Goal: Check status: Check status

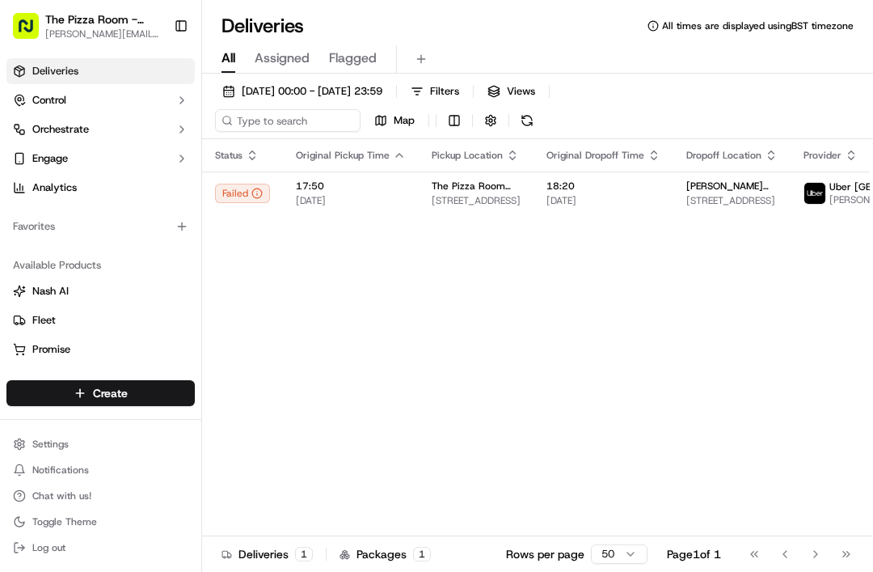
click at [234, 200] on div "Failed" at bounding box center [242, 192] width 55 height 19
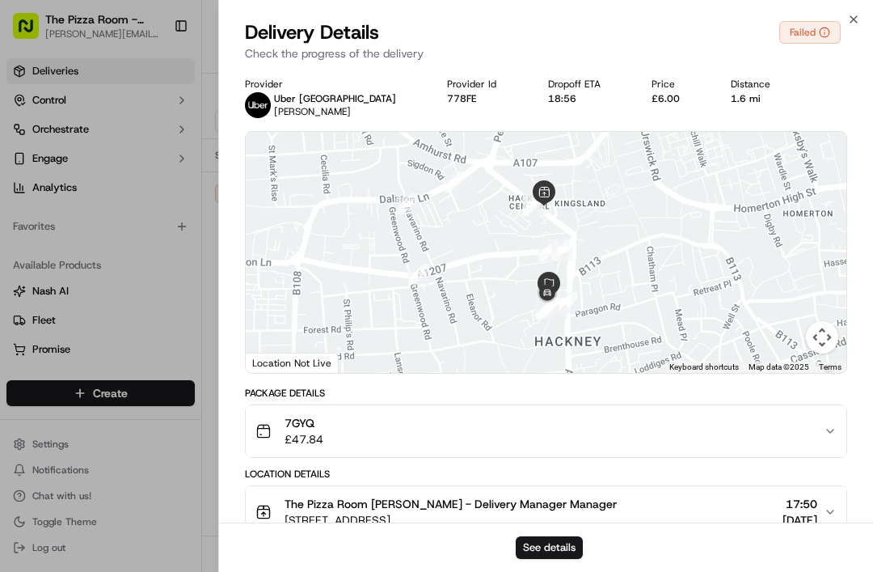
click at [786, 37] on div "Failed" at bounding box center [809, 32] width 61 height 23
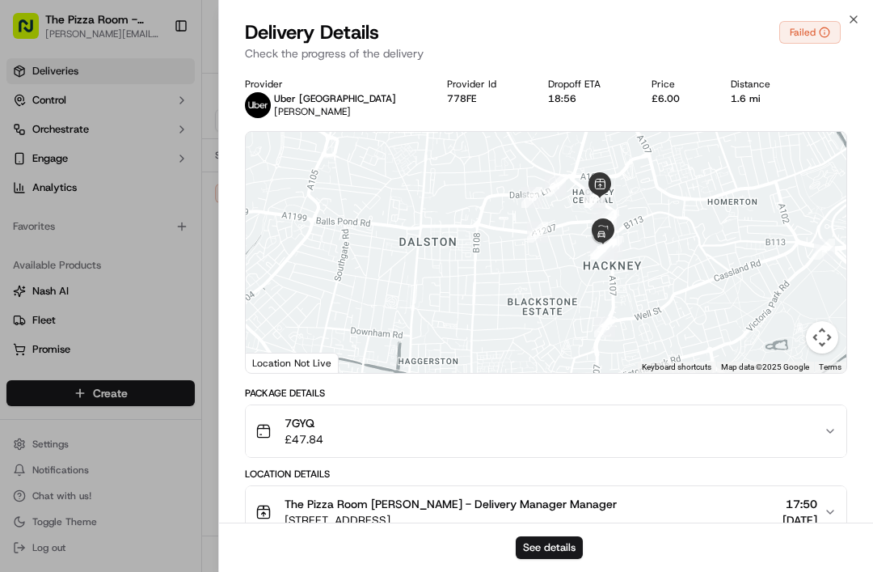
click at [270, 112] on img at bounding box center [258, 105] width 26 height 26
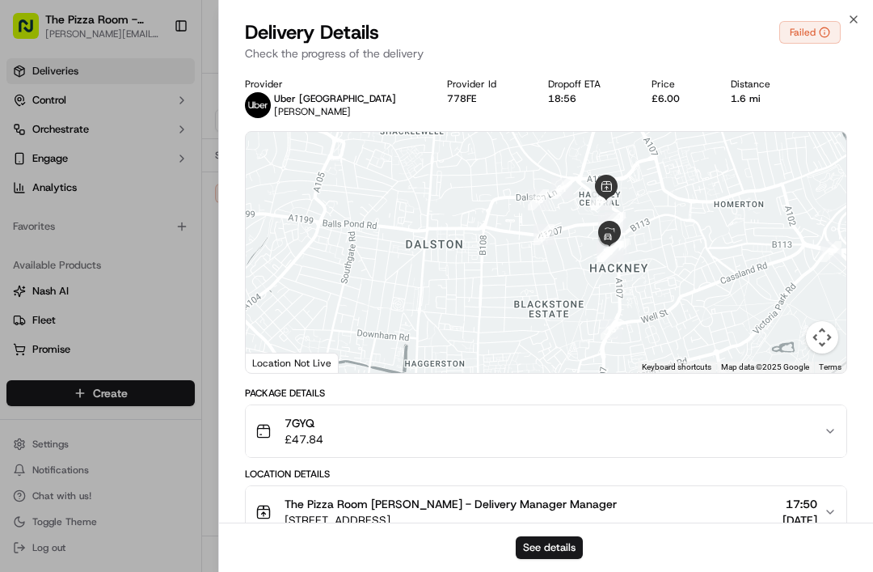
click at [821, 39] on div "Failed" at bounding box center [809, 32] width 61 height 23
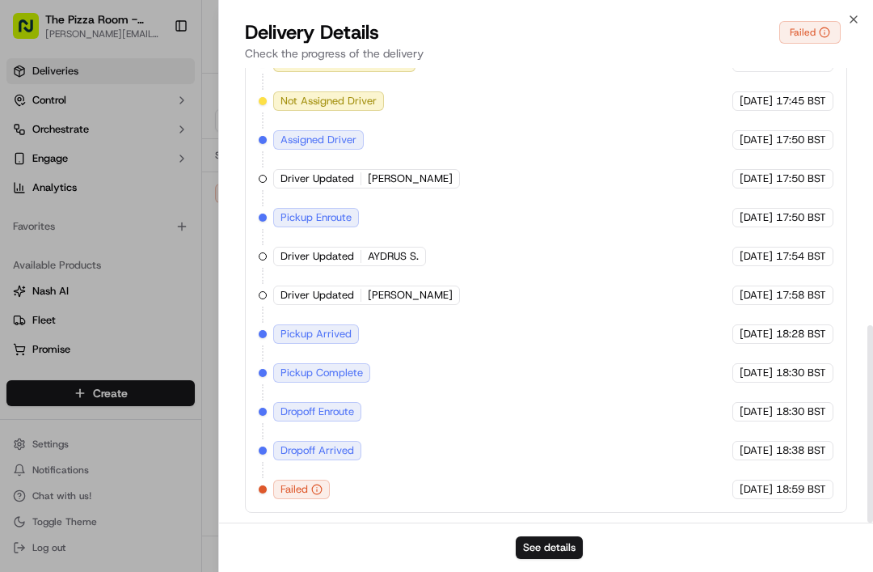
scroll to position [592, 0]
click at [306, 485] on span "Failed" at bounding box center [294, 489] width 27 height 15
click at [563, 556] on button "See details" at bounding box center [549, 547] width 67 height 23
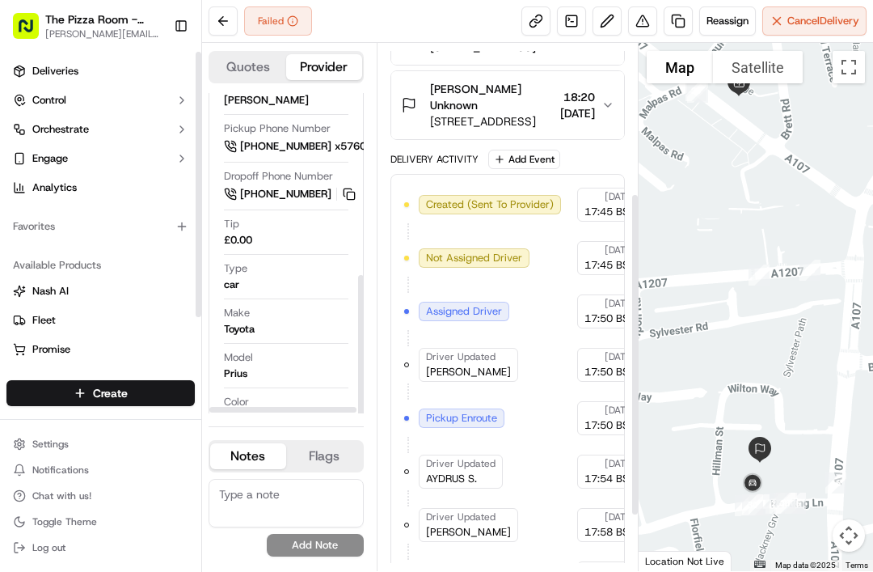
click at [86, 65] on link "Deliveries" at bounding box center [100, 71] width 188 height 26
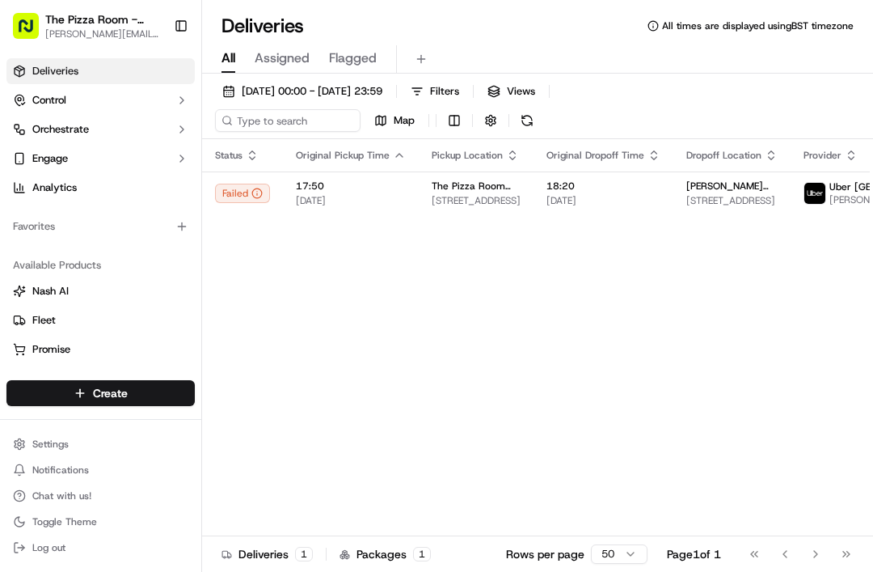
click at [330, 192] on span "17:50" at bounding box center [351, 185] width 110 height 13
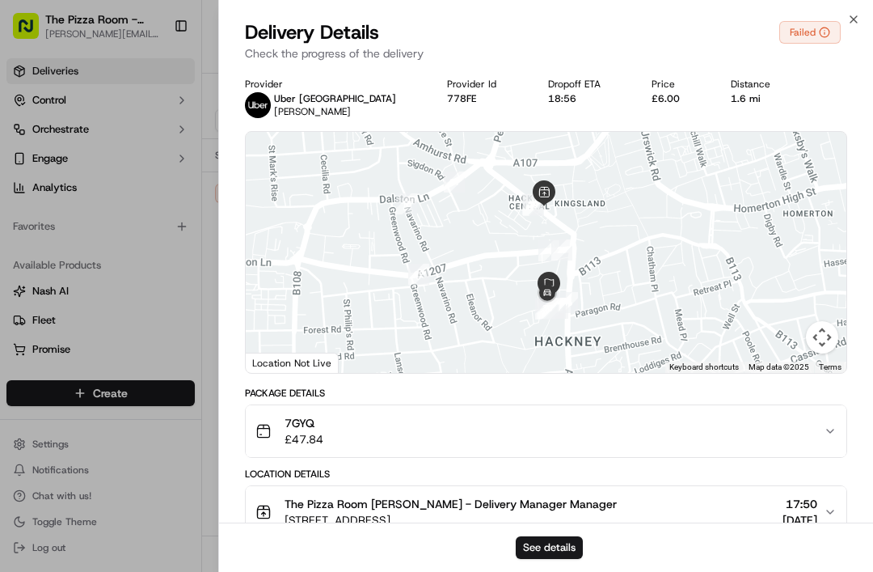
click at [853, 15] on icon "button" at bounding box center [853, 19] width 13 height 13
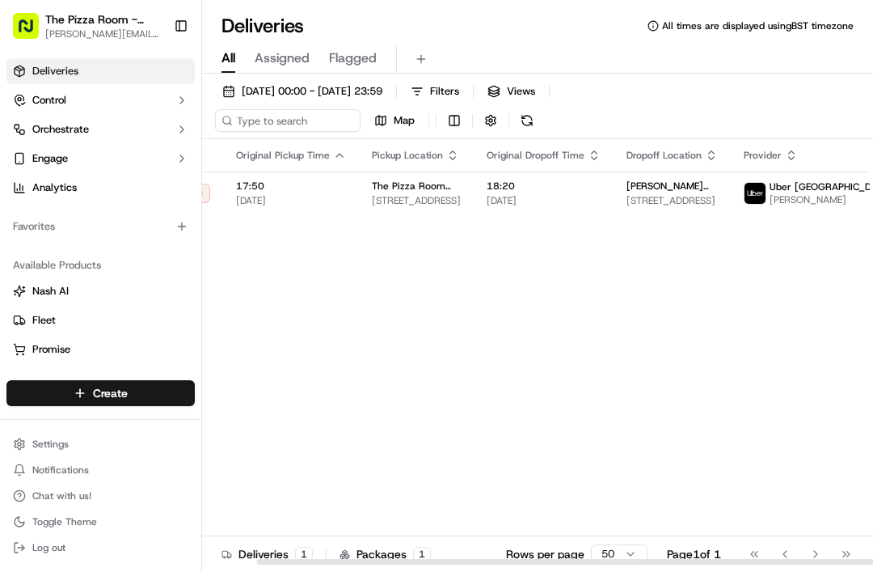
scroll to position [0, 58]
